Goal: Find specific page/section: Find specific page/section

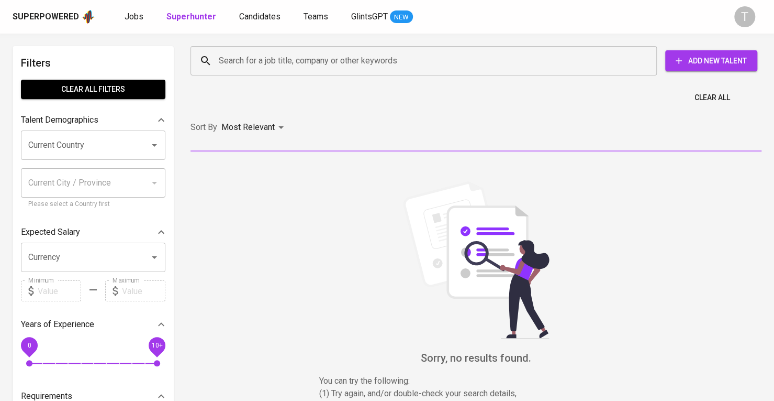
click at [456, 68] on input "Search for a job title, company or other keywords" at bounding box center [426, 61] width 420 height 20
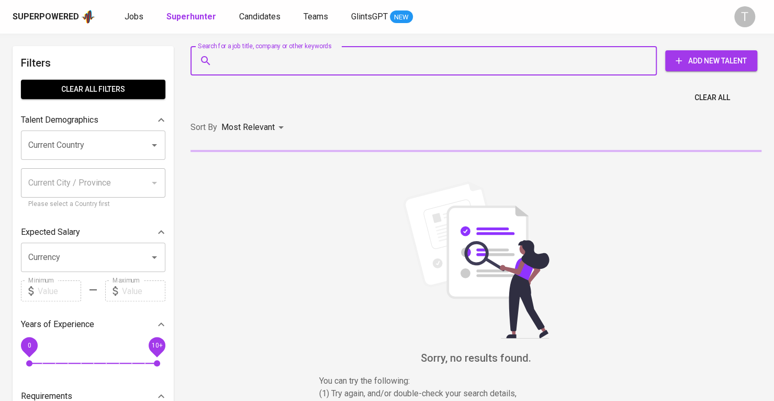
paste input "Happy Money"
type input "Happy Money"
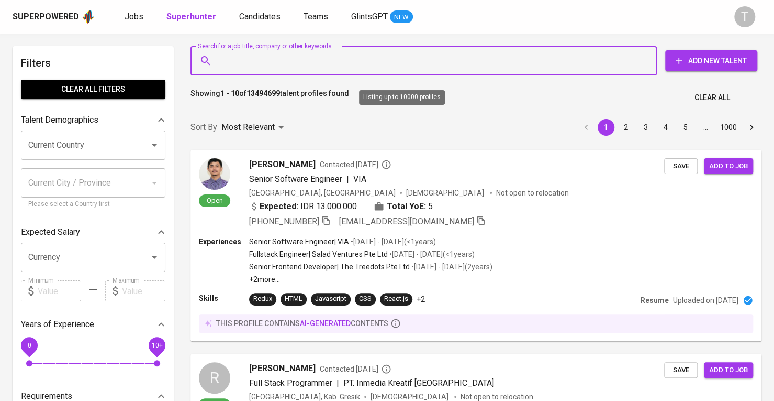
paste input "anhlephamhong@gmail.com"
type input "anhlephamhong@gmail.com"
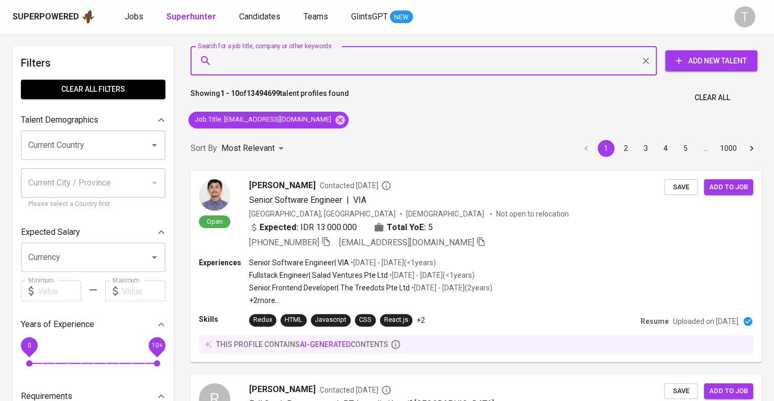
click at [334, 59] on input "Search for a job title, company or other keywords" at bounding box center [426, 61] width 420 height 20
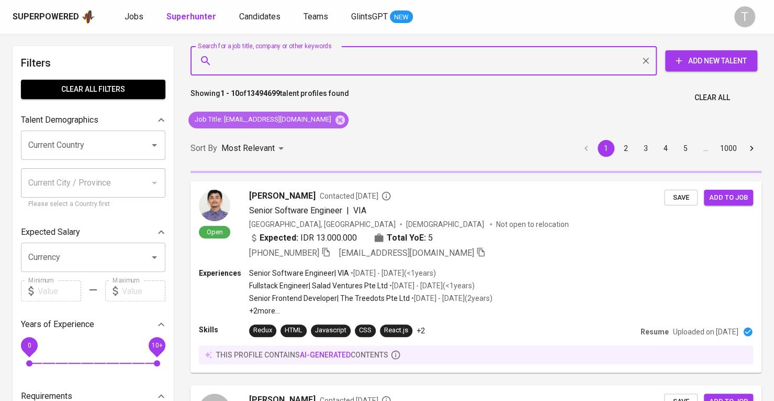
click at [336, 122] on icon at bounding box center [340, 119] width 9 height 9
click at [317, 132] on div "Sort By Most Relevant MOST_RELEVANT 1 2 3 4 5 … 1000" at bounding box center [476, 148] width 584 height 32
click at [316, 132] on div "Sort By Most Relevant MOST_RELEVANT 1 2 3 4 5 … 1000" at bounding box center [476, 148] width 584 height 32
click at [318, 90] on p "Showing 1 - 10 of 13494699 talent profiles found" at bounding box center [270, 97] width 159 height 19
click at [322, 63] on input "Search for a job title, company or other keywords" at bounding box center [426, 61] width 420 height 20
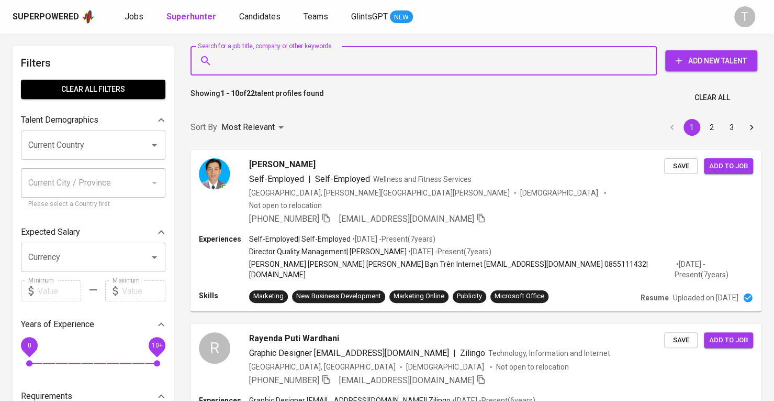
click at [322, 61] on input "Search for a job title, company or other keywords" at bounding box center [426, 61] width 420 height 20
paste input "anhlephamhong@gmail.com"
type input "anhlephamhong@gmail.com"
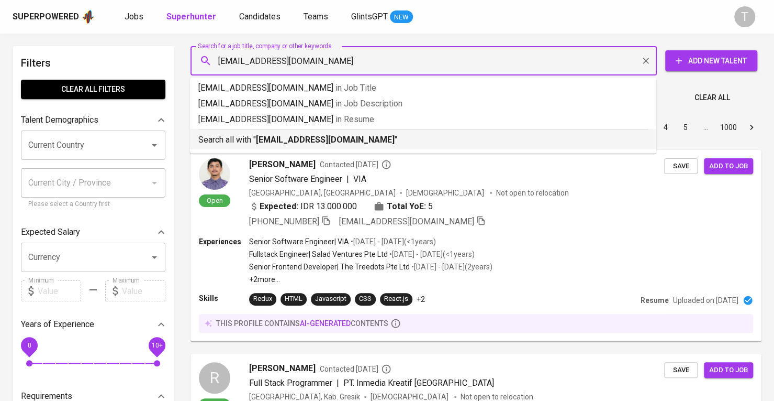
click at [339, 143] on b "anhlephamhong@gmail.com" at bounding box center [325, 140] width 139 height 10
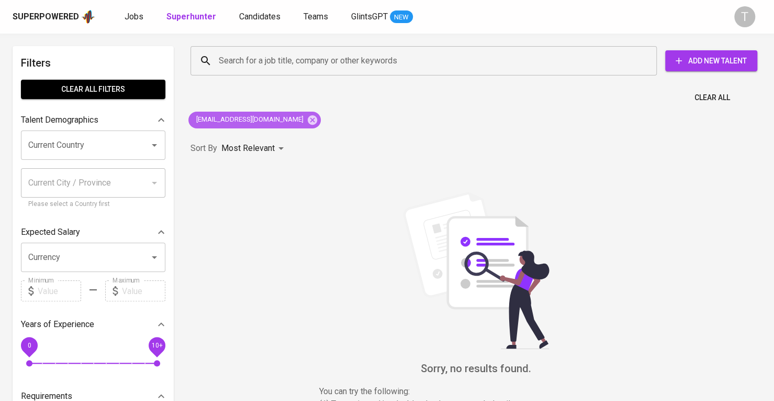
click at [308, 121] on icon at bounding box center [312, 119] width 9 height 9
